Goal: Navigation & Orientation: Find specific page/section

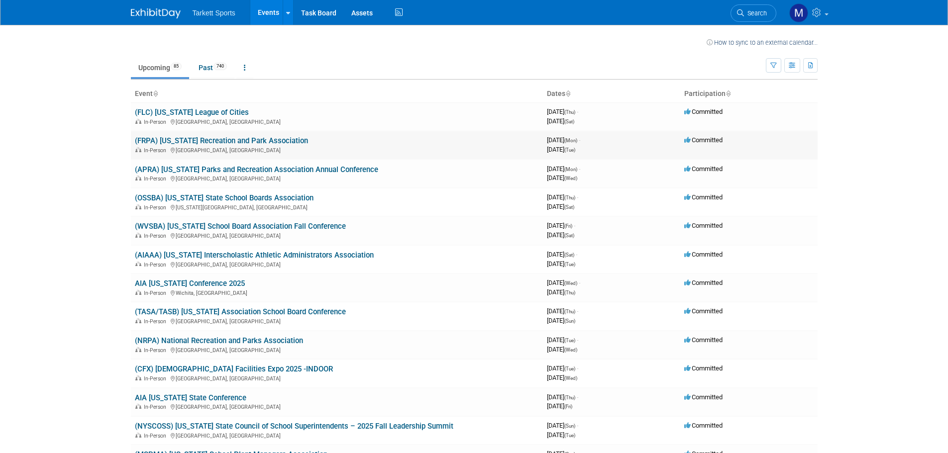
click at [220, 143] on link "(FRPA) [US_STATE] Recreation and Park Association" at bounding box center [221, 140] width 173 height 9
click at [235, 171] on link "(APRA) [US_STATE] Parks and Recreation Association Annual Conference" at bounding box center [256, 169] width 243 height 9
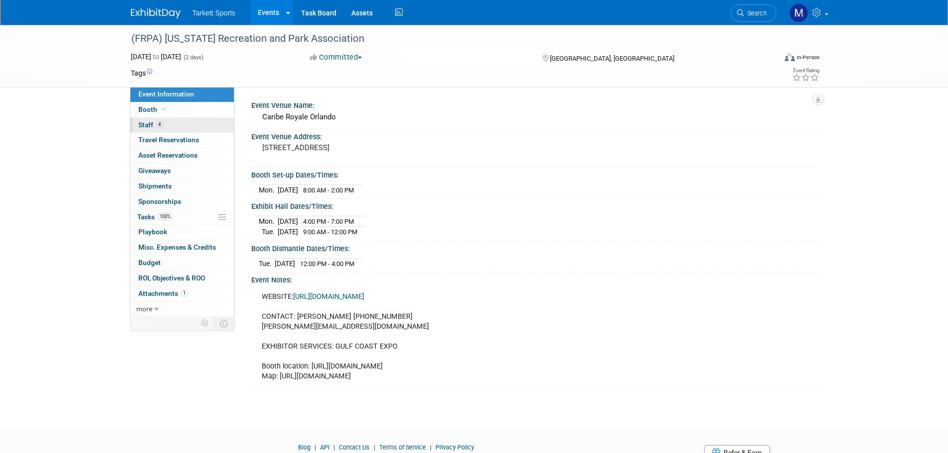
click at [205, 123] on link "4 Staff 4" at bounding box center [182, 125] width 104 height 15
